Goal: Task Accomplishment & Management: Manage account settings

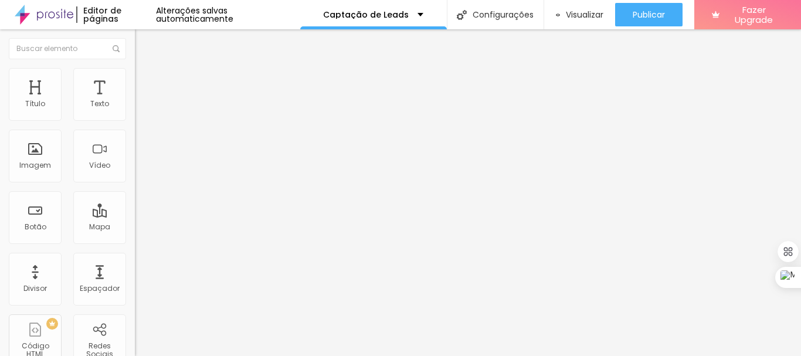
click at [135, 237] on div "Facebook" at bounding box center [202, 240] width 135 height 7
drag, startPoint x: 63, startPoint y: 187, endPoint x: 0, endPoint y: 191, distance: 63.4
paste input "www.facebook.com/JuniorMonteiroFoto"
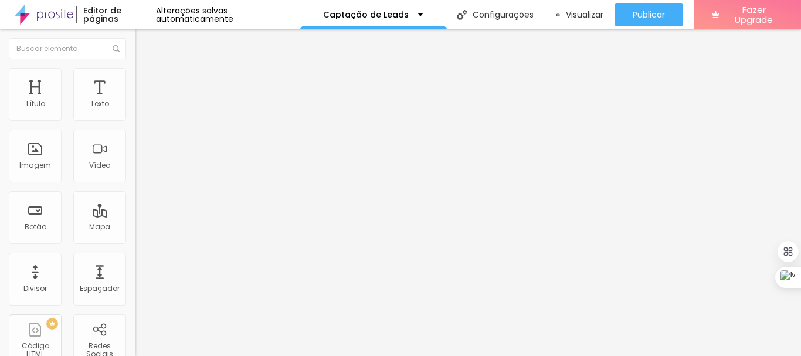
scroll to position [0, 75]
type input "https://www.facebook.com/JuniorMonteiroFoto"
click at [135, 308] on div "Editar Redes Sociais Conteúdo Estilo Avançado Facebook Rede social Facebook End…" at bounding box center [202, 192] width 135 height 326
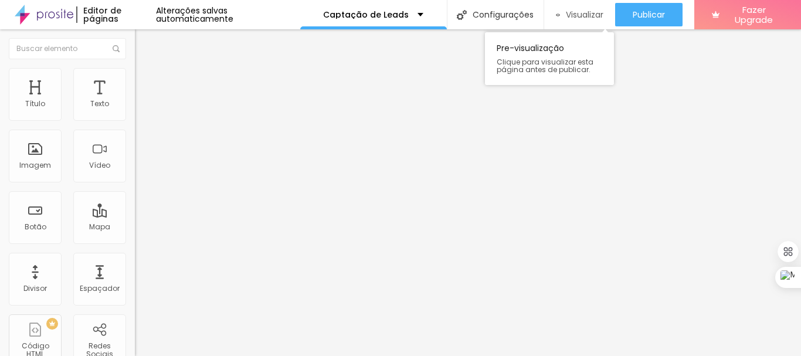
click at [573, 16] on span "Visualizar" at bounding box center [585, 14] width 38 height 9
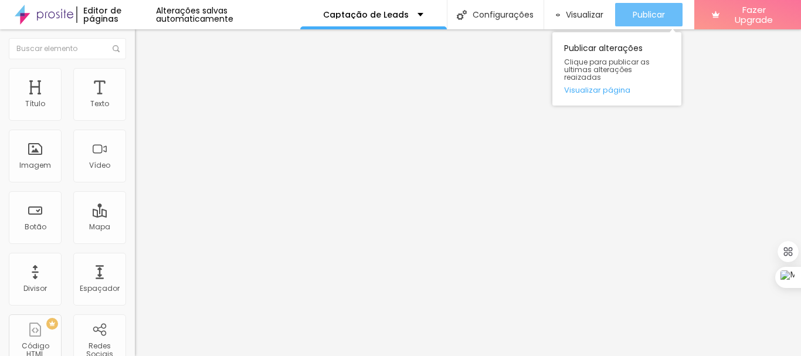
click at [648, 12] on span "Publicar" at bounding box center [648, 14] width 32 height 9
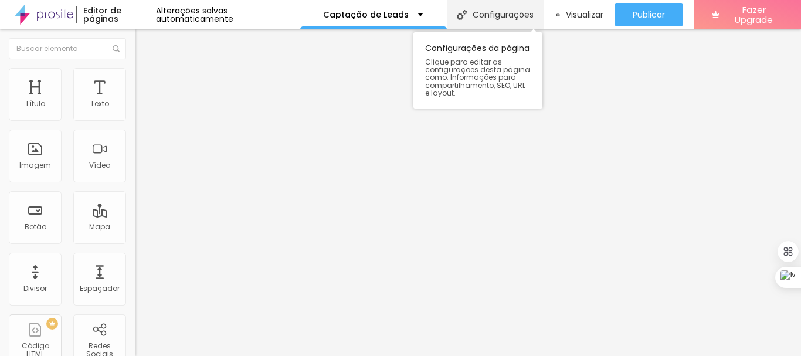
click at [509, 18] on div "Configurações" at bounding box center [495, 14] width 97 height 29
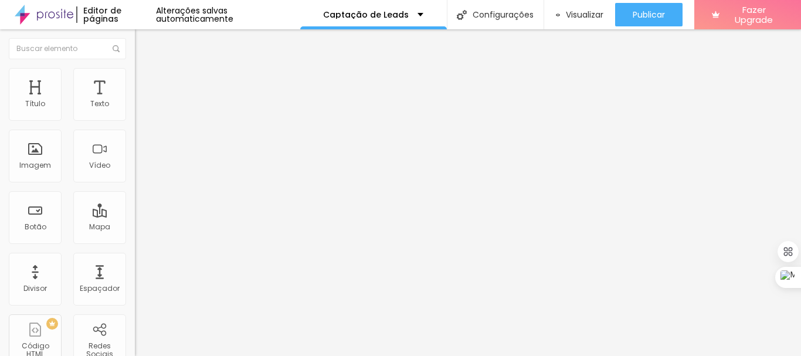
click at [577, 12] on span "Visualizar" at bounding box center [585, 14] width 38 height 9
click at [746, 11] on span "Fazer Upgrade" at bounding box center [753, 15] width 59 height 21
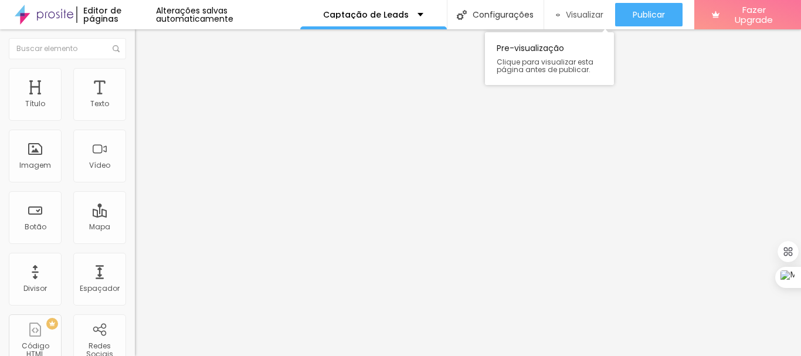
click at [574, 15] on span "Visualizar" at bounding box center [585, 14] width 38 height 9
click at [583, 15] on span "Visualizar" at bounding box center [585, 14] width 38 height 9
click at [566, 16] on span "Visualizar" at bounding box center [585, 14] width 38 height 9
click at [579, 16] on span "Visualizar" at bounding box center [585, 14] width 38 height 9
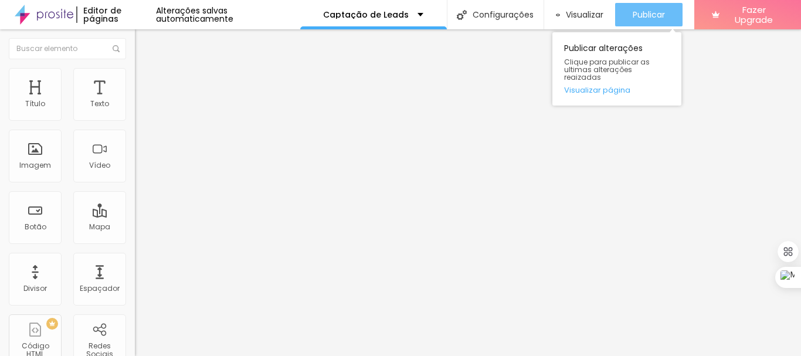
click at [642, 17] on span "Publicar" at bounding box center [648, 14] width 32 height 9
click at [633, 17] on span "Publicar" at bounding box center [648, 14] width 32 height 9
